Goal: Information Seeking & Learning: Learn about a topic

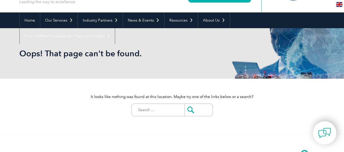
scroll to position [51, 0]
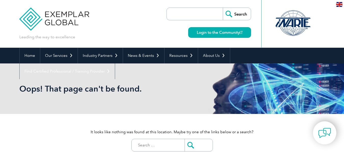
scroll to position [45, 0]
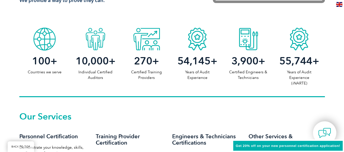
scroll to position [254, 0]
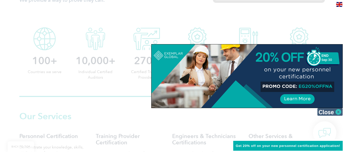
click at [338, 110] on img at bounding box center [329, 112] width 25 height 8
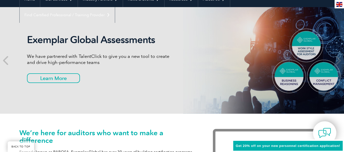
scroll to position [0, 0]
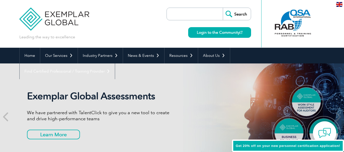
click at [193, 16] on input "search" at bounding box center [195, 14] width 53 height 12
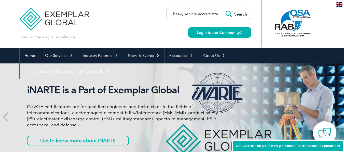
type input "heavy vehicle accrediattaion"
click at [223, 8] on input "Search" at bounding box center [237, 14] width 28 height 12
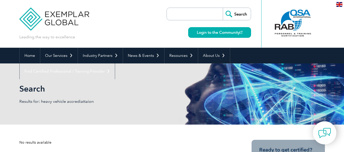
click at [204, 12] on input "search" at bounding box center [195, 14] width 53 height 12
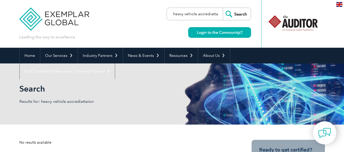
click at [215, 14] on input "heavy vehicle accrediattaion" at bounding box center [195, 14] width 53 height 12
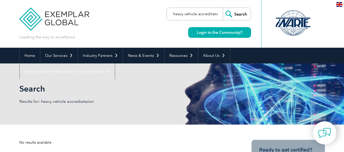
scroll to position [0, 2]
type input "heavy vehicle accreditation"
click at [223, 8] on input "Search" at bounding box center [237, 14] width 28 height 12
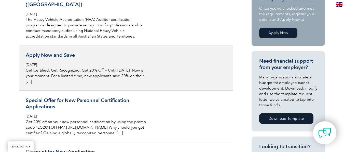
scroll to position [153, 0]
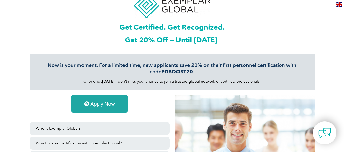
scroll to position [25, 0]
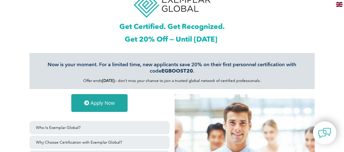
click at [100, 104] on span "Apply Now" at bounding box center [102, 103] width 24 height 5
